Goal: Communication & Community: Ask a question

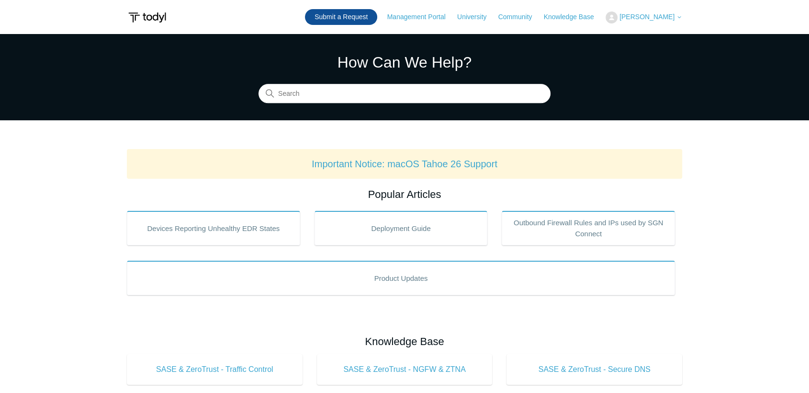
click at [322, 16] on link "Submit a Request" at bounding box center [341, 17] width 72 height 16
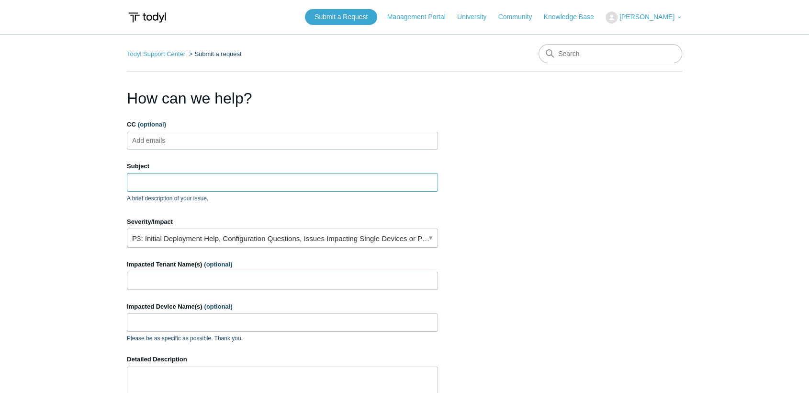
click at [254, 181] on input "Subject" at bounding box center [282, 182] width 311 height 18
click at [324, 241] on link "P3: Initial Deployment Help, Configuration Questions, Issues Impacting Single D…" at bounding box center [282, 237] width 311 height 19
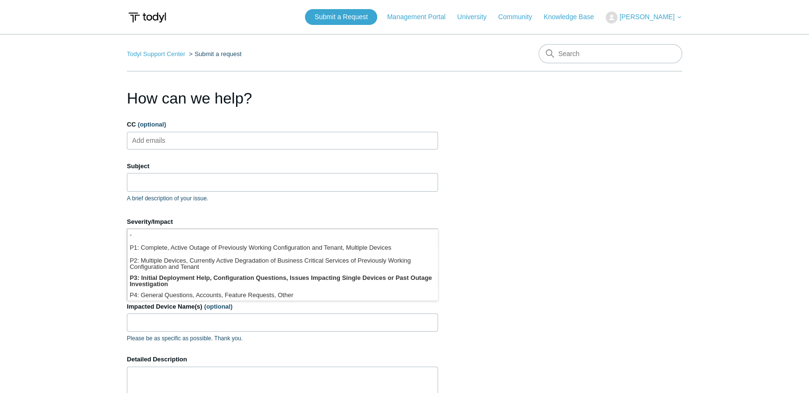
click at [588, 211] on section "How can we help? CC (optional) Add emails Subject A brief description of your i…" at bounding box center [405, 307] width 556 height 441
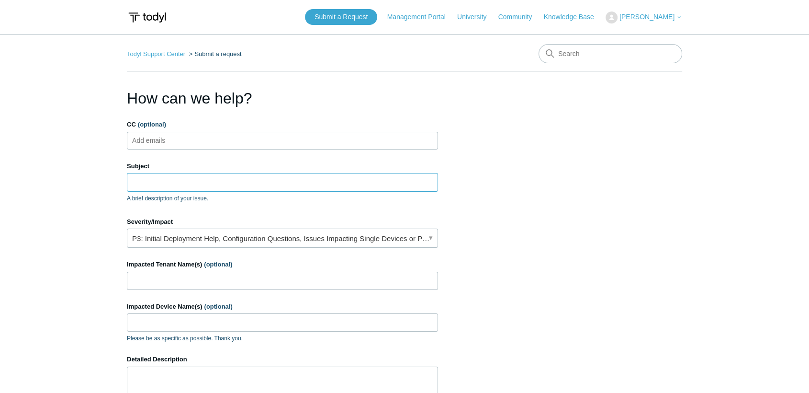
click at [247, 182] on input "Subject" at bounding box center [282, 182] width 311 height 18
type input "Q"
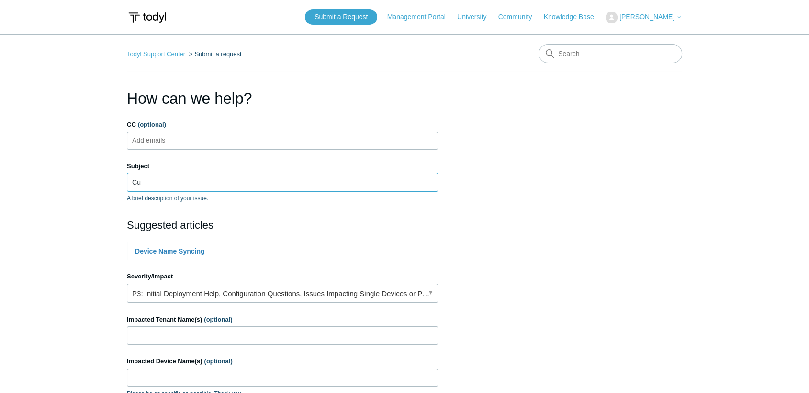
type input "C"
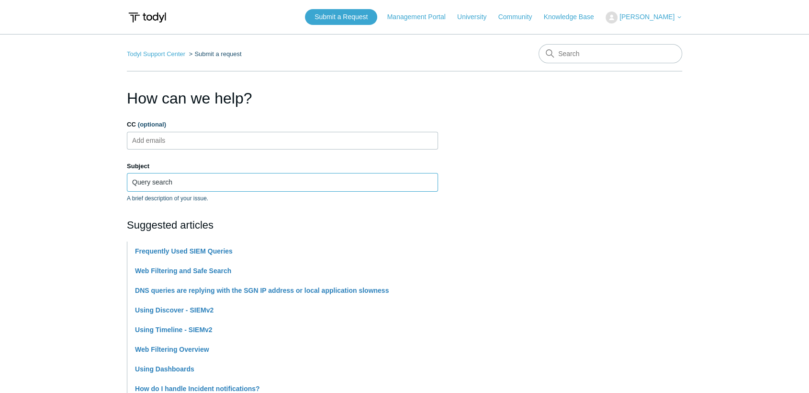
click at [238, 182] on input "Query search" at bounding box center [282, 182] width 311 height 18
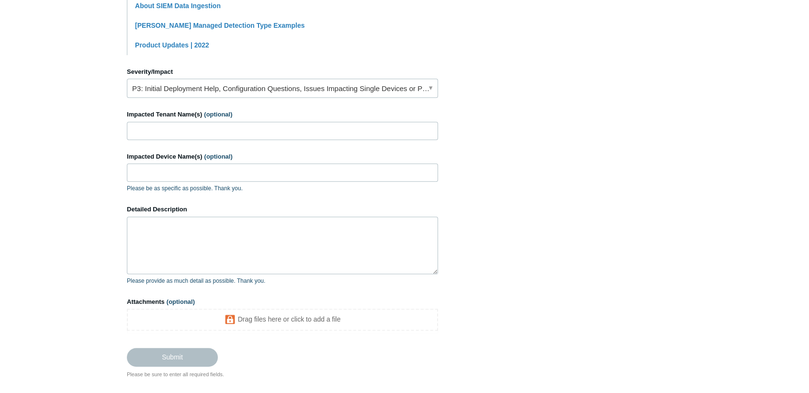
scroll to position [319, 0]
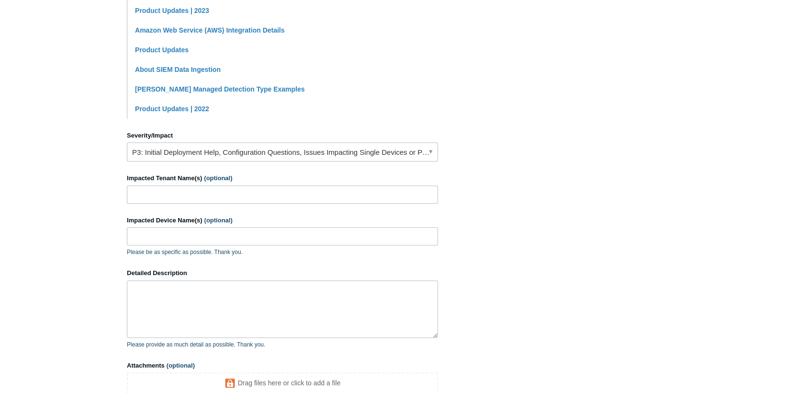
type input "SIEM search query custom KQL"
click at [198, 305] on textarea "Detailed Description" at bounding box center [282, 308] width 311 height 57
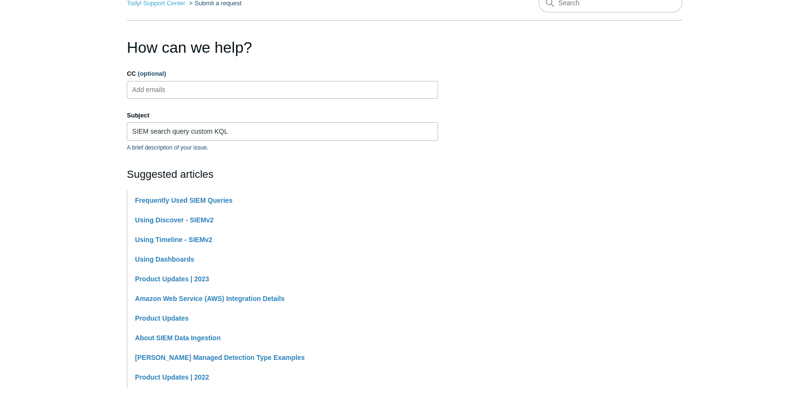
scroll to position [370, 0]
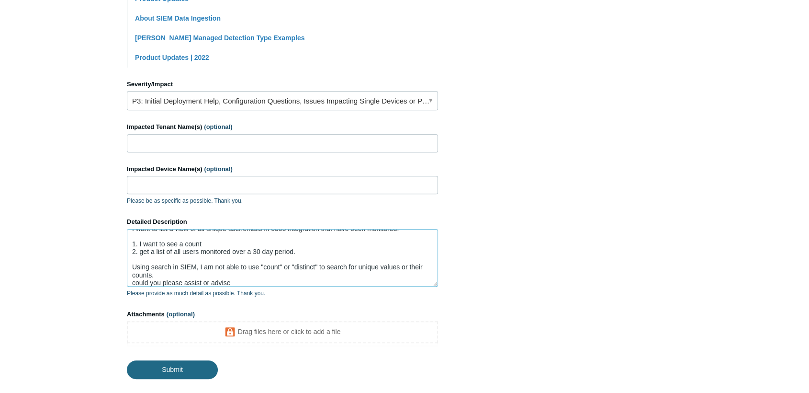
type textarea "I want to list a view of all unique user.emails in o365 integration that have b…"
click at [191, 368] on input "Submit" at bounding box center [172, 369] width 91 height 19
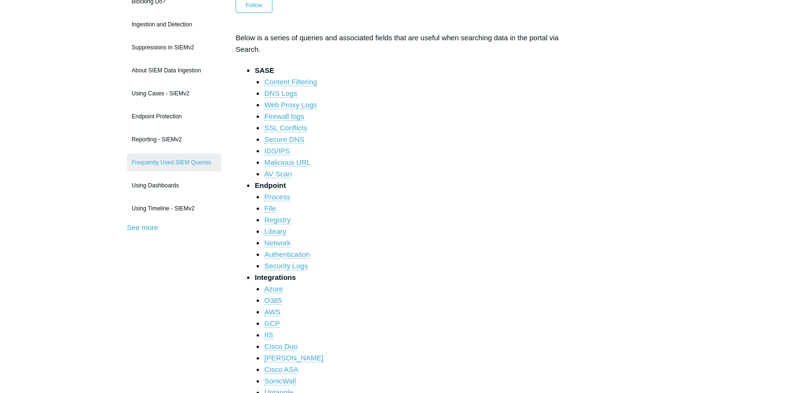
scroll to position [160, 0]
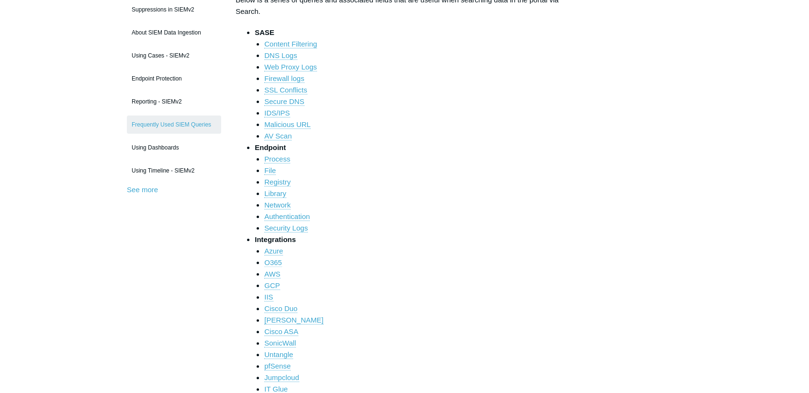
click at [276, 262] on link "O365" at bounding box center [273, 262] width 18 height 9
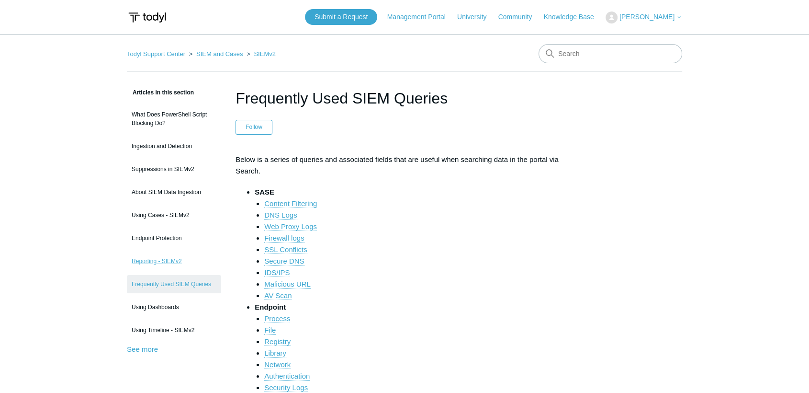
click at [179, 261] on link "Reporting - SIEMv2" at bounding box center [174, 261] width 94 height 18
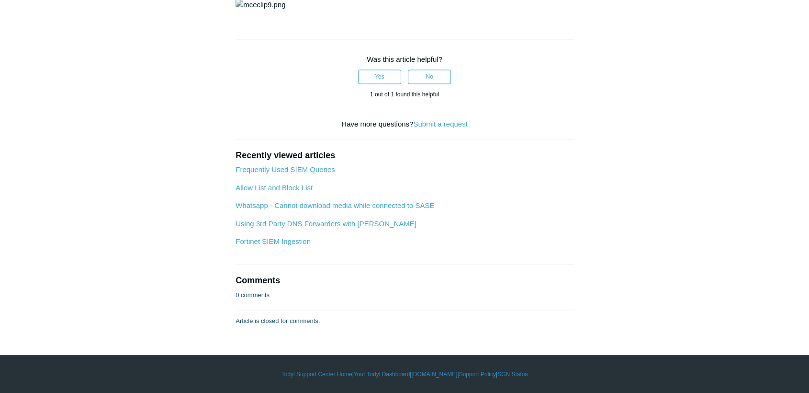
scroll to position [3649, 0]
